Goal: Information Seeking & Learning: Find specific fact

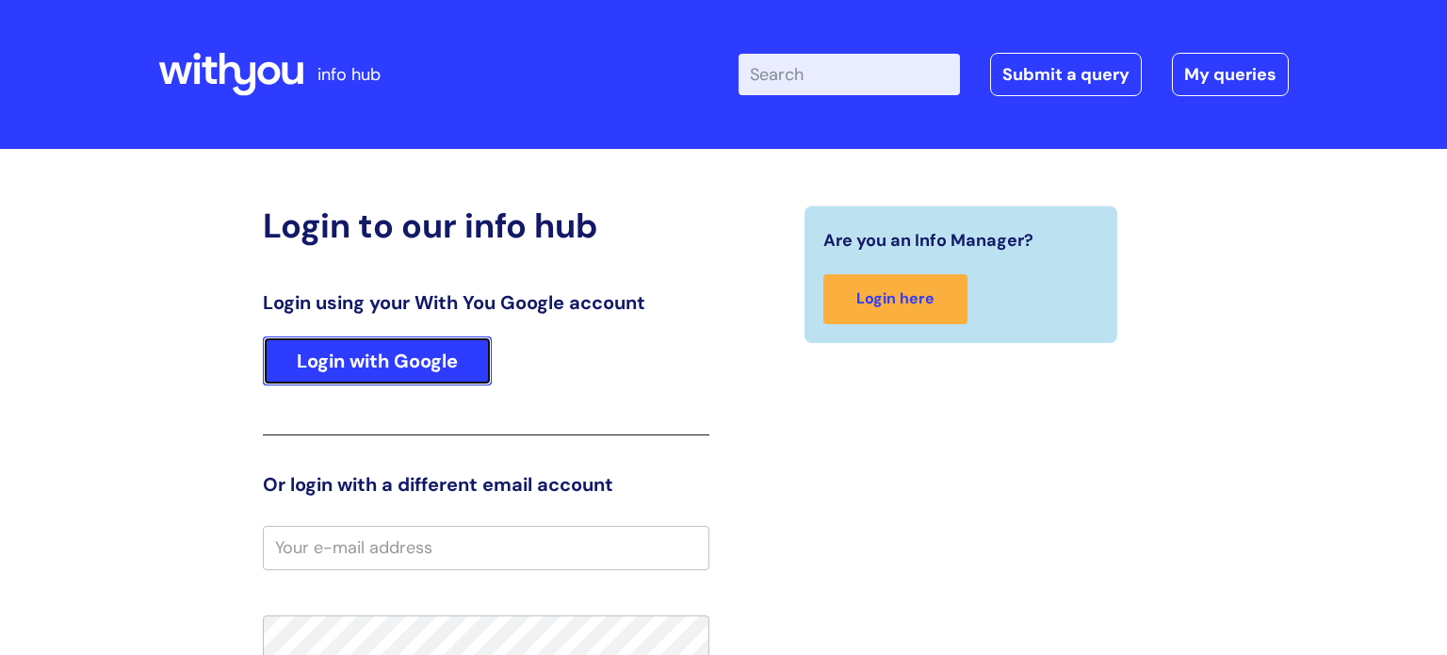
click at [406, 357] on link "Login with Google" at bounding box center [377, 360] width 229 height 49
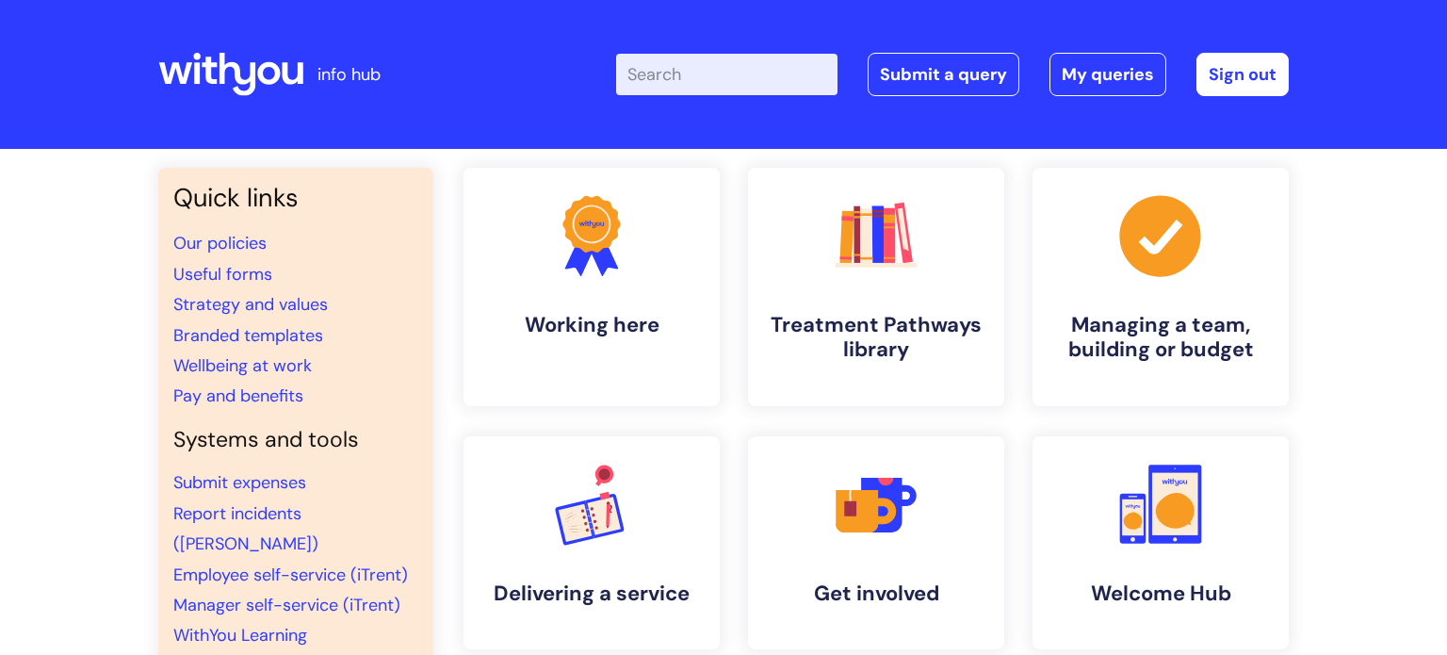
click at [706, 74] on input "Enter your search term here..." at bounding box center [726, 74] width 221 height 41
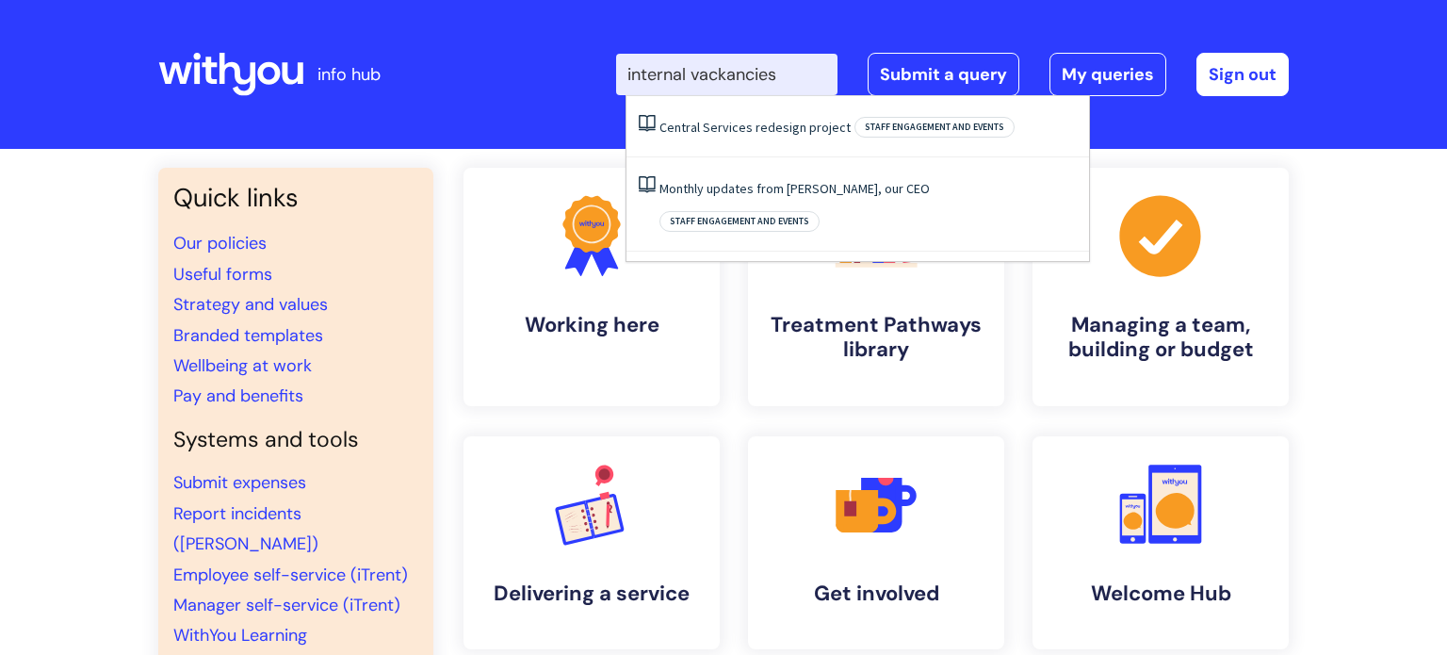
type input "internal vackancies"
click button "Search" at bounding box center [0, 0] width 0 height 0
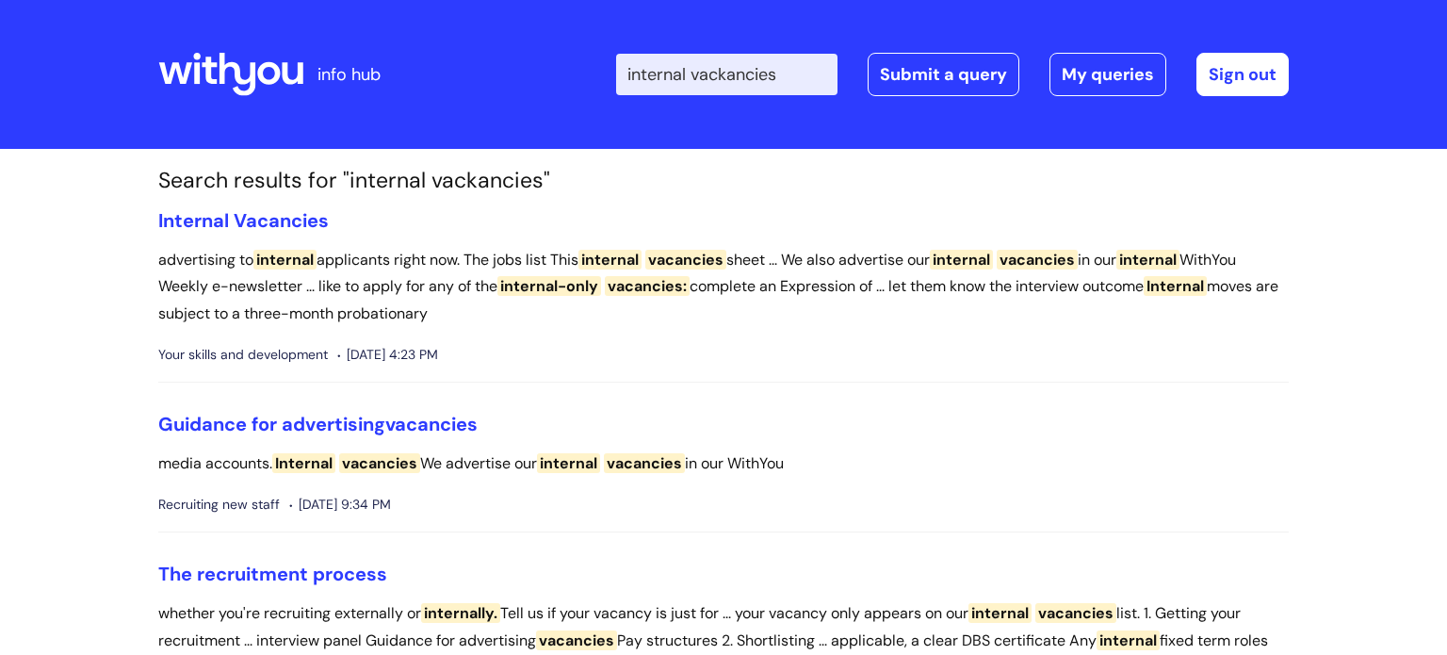
click at [740, 73] on input "internal vackancies" at bounding box center [726, 74] width 221 height 41
click at [733, 70] on input "internal vackancies" at bounding box center [726, 74] width 221 height 41
type input "internal vacancies"
click button "Search" at bounding box center [0, 0] width 0 height 0
click at [283, 212] on span "Vacancies" at bounding box center [281, 220] width 95 height 24
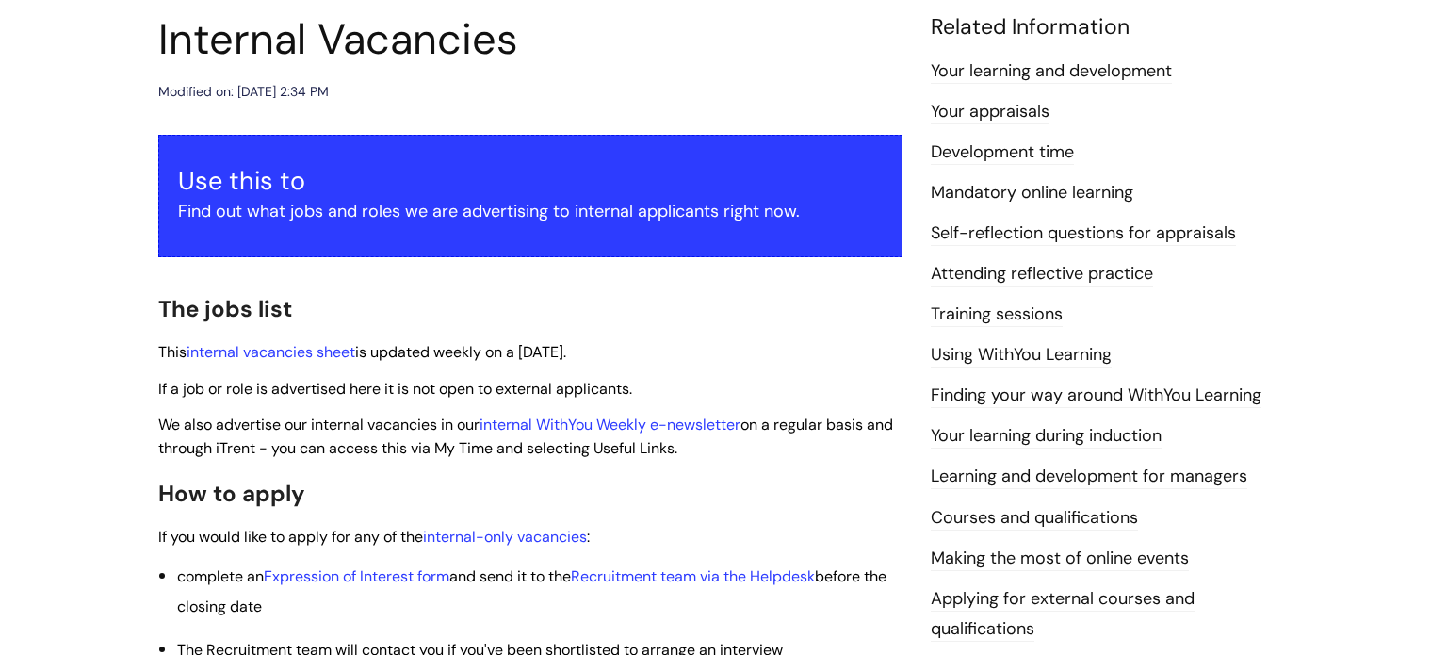
scroll to position [343, 0]
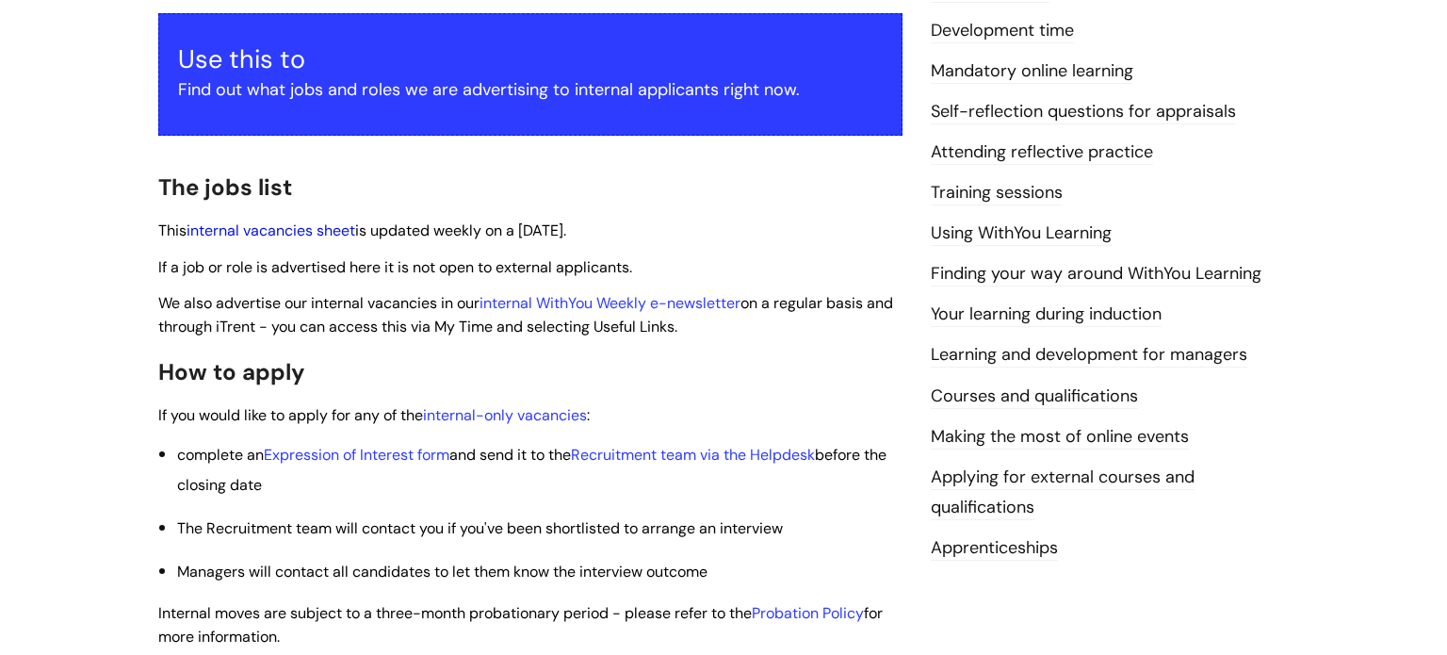
click at [255, 226] on link "internal vacancies sheet" at bounding box center [271, 230] width 169 height 20
